Goal: Find specific page/section: Find specific page/section

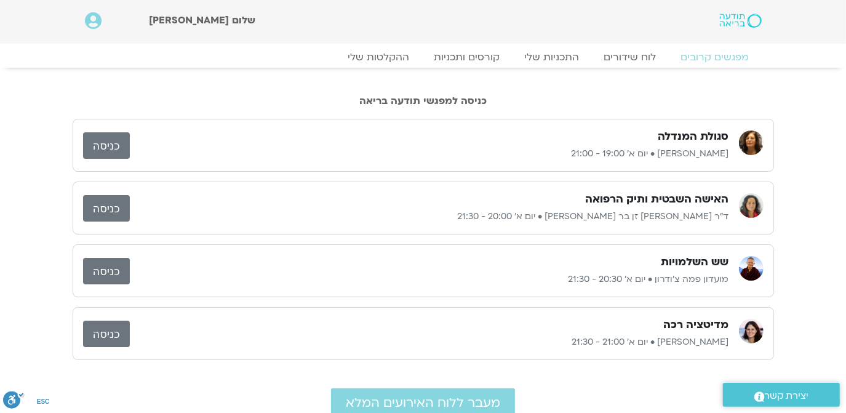
click at [97, 268] on link "כניסה" at bounding box center [106, 271] width 47 height 26
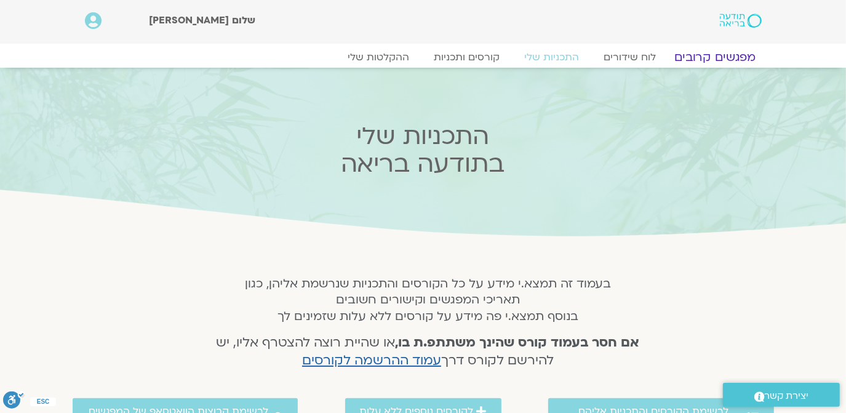
drag, startPoint x: 714, startPoint y: 58, endPoint x: 707, endPoint y: 52, distance: 9.6
click at [713, 58] on link "מפגשים קרובים" at bounding box center [714, 57] width 111 height 15
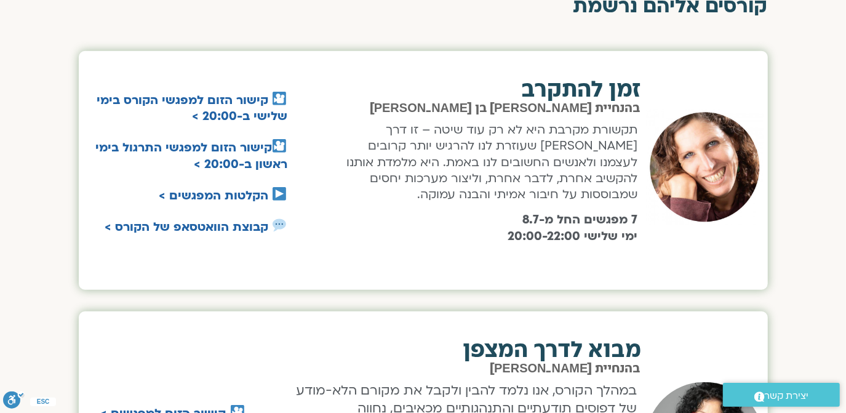
scroll to position [447, 0]
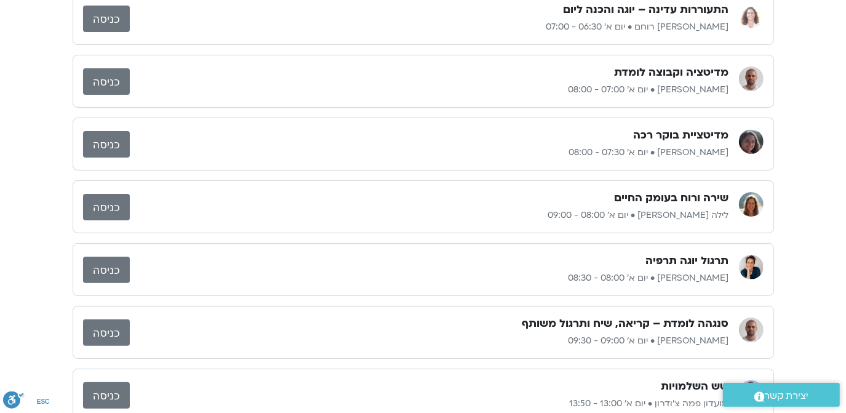
drag, startPoint x: 0, startPoint y: 0, endPoint x: 707, endPoint y: 49, distance: 708.2
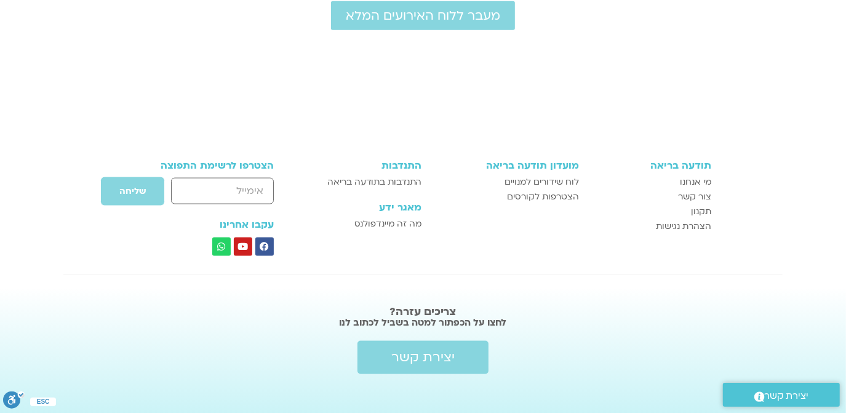
scroll to position [1086, 0]
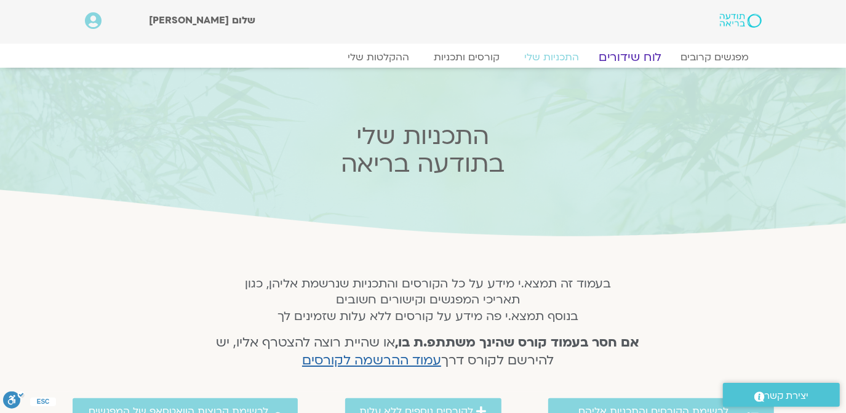
click at [626, 58] on link "לוח שידורים" at bounding box center [630, 57] width 92 height 15
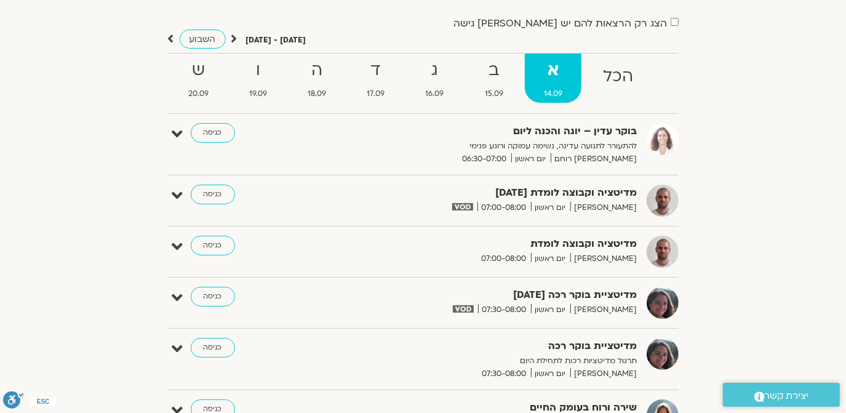
scroll to position [74, 0]
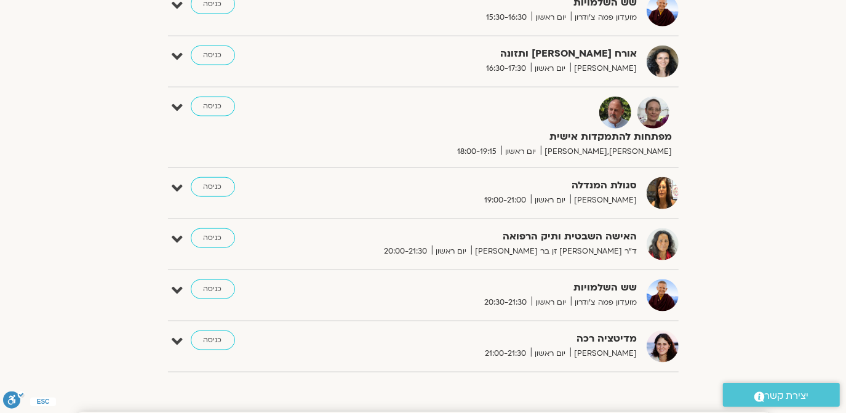
scroll to position [1044, 0]
